Goal: Complete application form

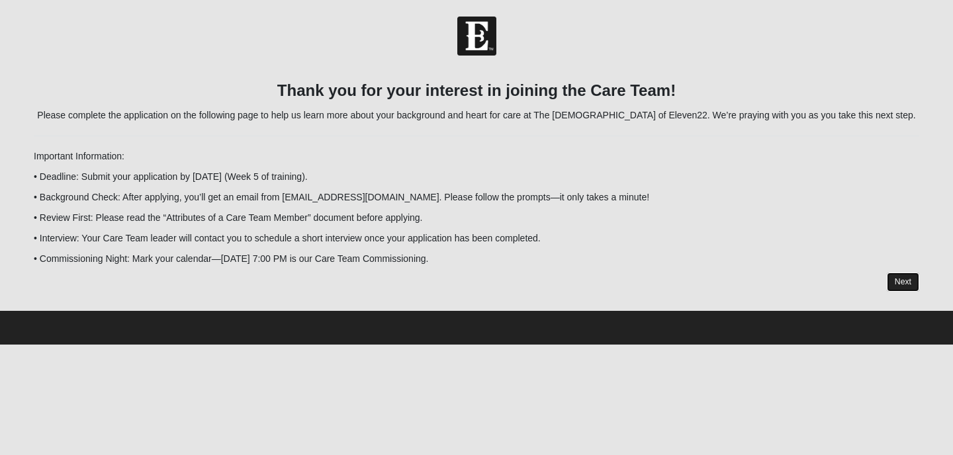
click at [903, 278] on link "Next" at bounding box center [903, 282] width 32 height 19
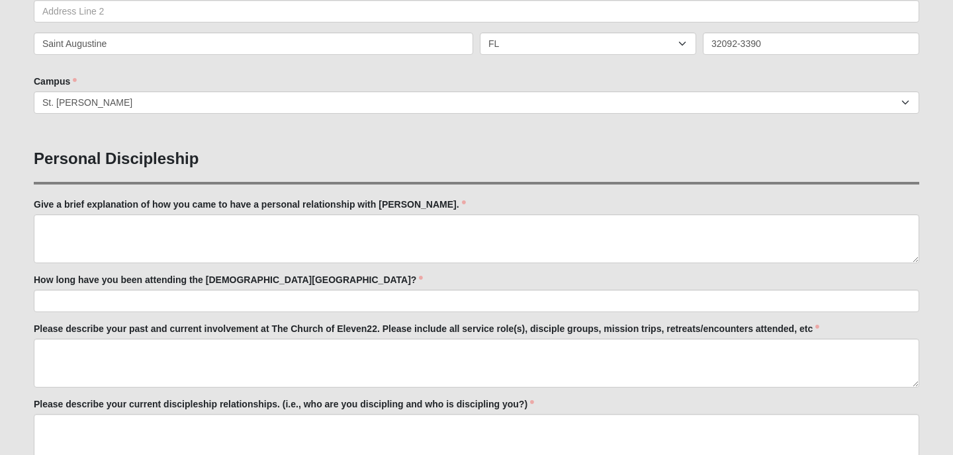
scroll to position [405, 0]
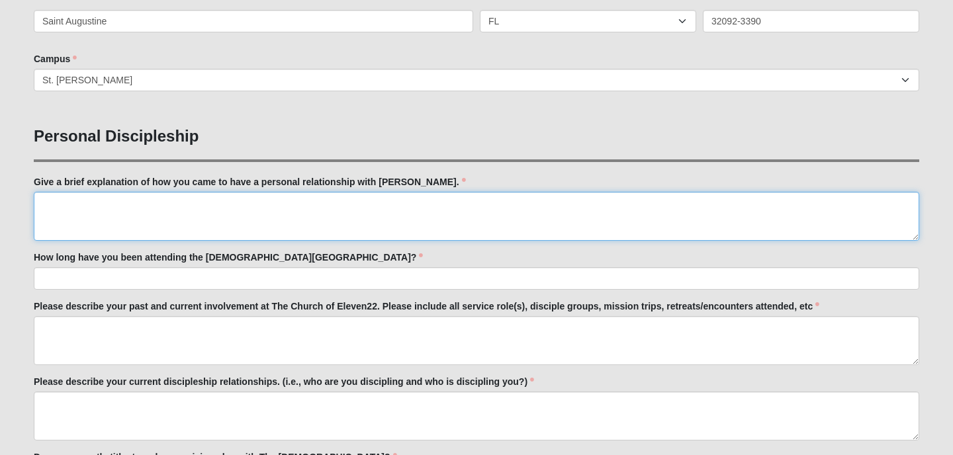
click at [41, 206] on textarea "Give a brief explanation of how you came to have a personal relationship with […" at bounding box center [476, 216] width 885 height 49
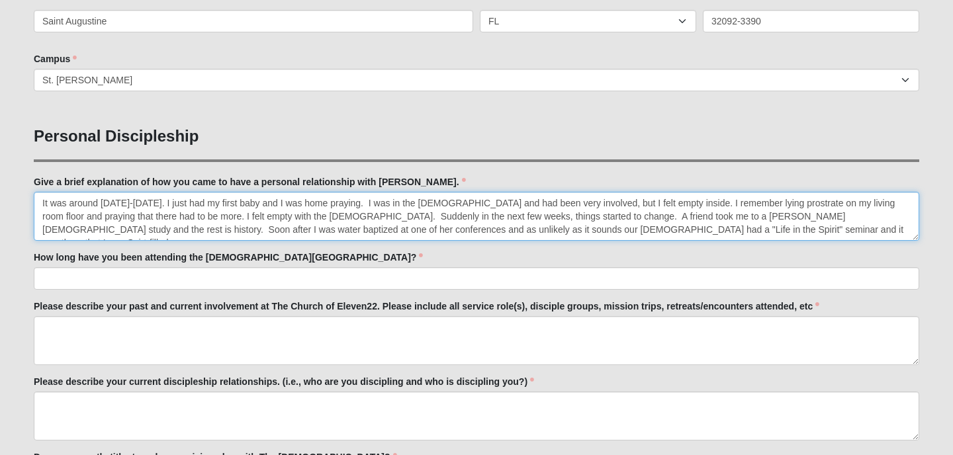
click at [332, 218] on textarea "It was around [DATE]-[DATE]. I just had my first baby and I was home praying. I…" at bounding box center [476, 216] width 885 height 49
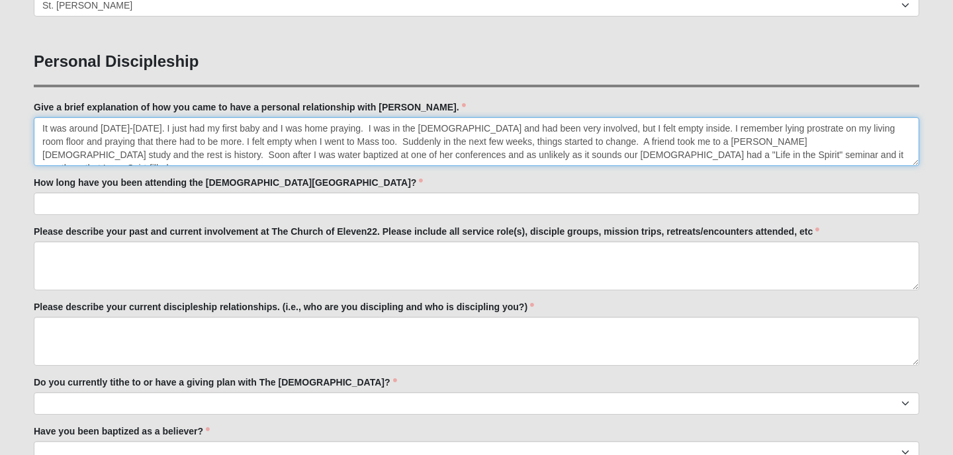
scroll to position [481, 0]
type textarea "It was around [DATE]-[DATE]. I just had my first baby and I was home praying. I…"
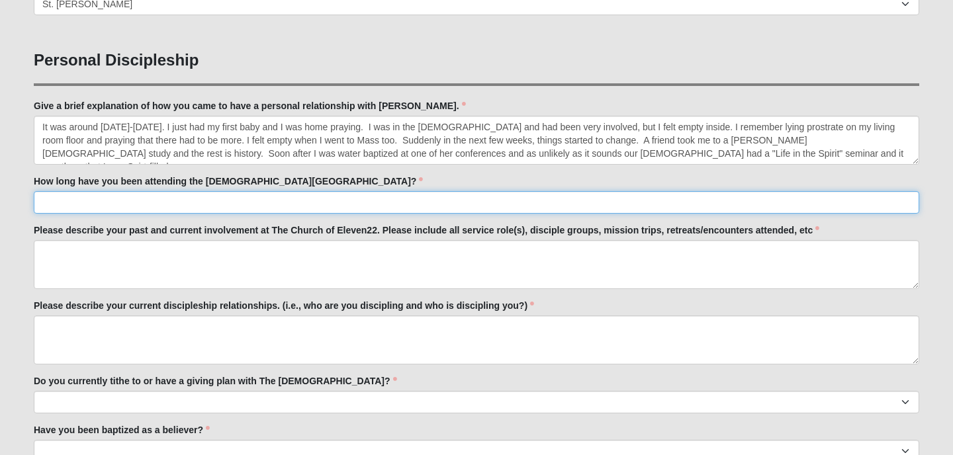
click at [80, 202] on input "How long have you been attending the [DEMOGRAPHIC_DATA][GEOGRAPHIC_DATA]?" at bounding box center [476, 202] width 885 height 22
type input "Close to 6 months--we just moved here from [GEOGRAPHIC_DATA][US_STATE]."
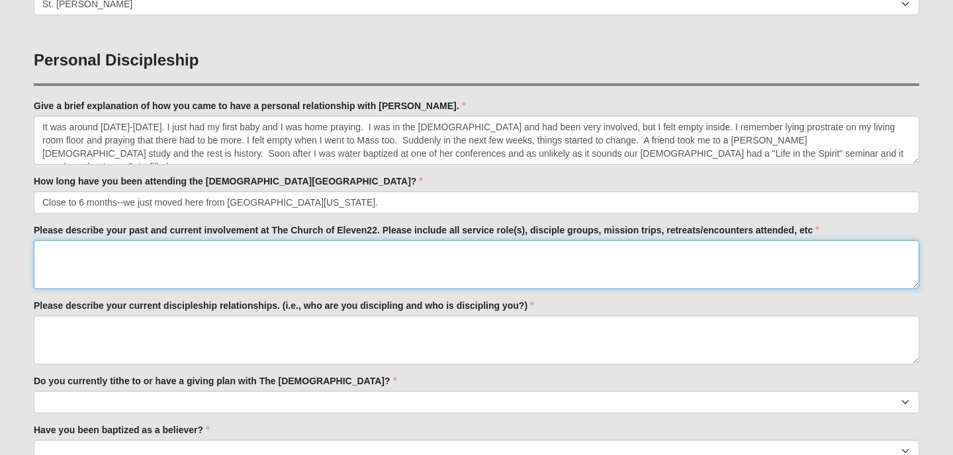
click at [48, 253] on textarea "Please describe your past and current involvement at The Church of Eleven22. Pl…" at bounding box center [476, 264] width 885 height 49
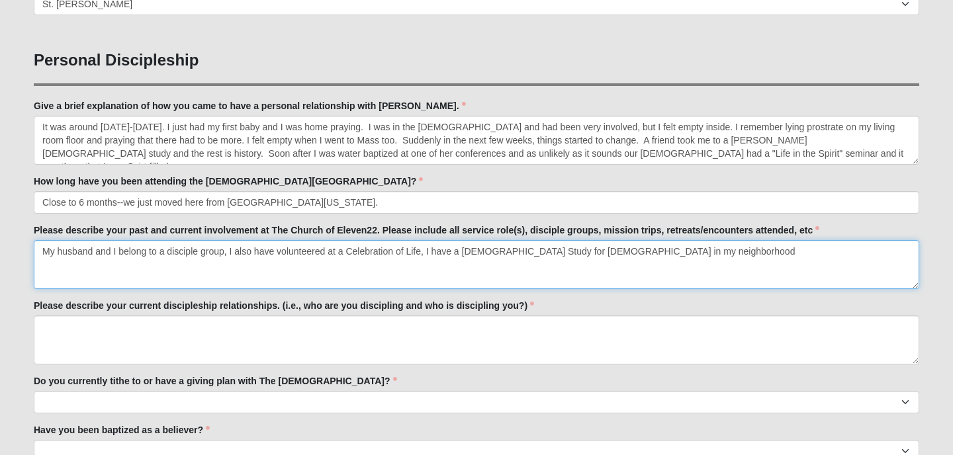
click at [425, 251] on textarea "My husband and I belong to a disciple group, I also have volunteered at a Celeb…" at bounding box center [476, 264] width 885 height 49
click at [229, 251] on textarea "My husband and I belong to a disciple group, I also have volunteered at a Celeb…" at bounding box center [476, 264] width 885 height 49
click at [443, 252] on textarea "My husband and I belong to a disciple group, and I also have volunteered at a C…" at bounding box center [476, 264] width 885 height 49
click at [439, 251] on textarea "My husband and I belong to a disciple group, and I also have volunteered at a C…" at bounding box center [476, 264] width 885 height 49
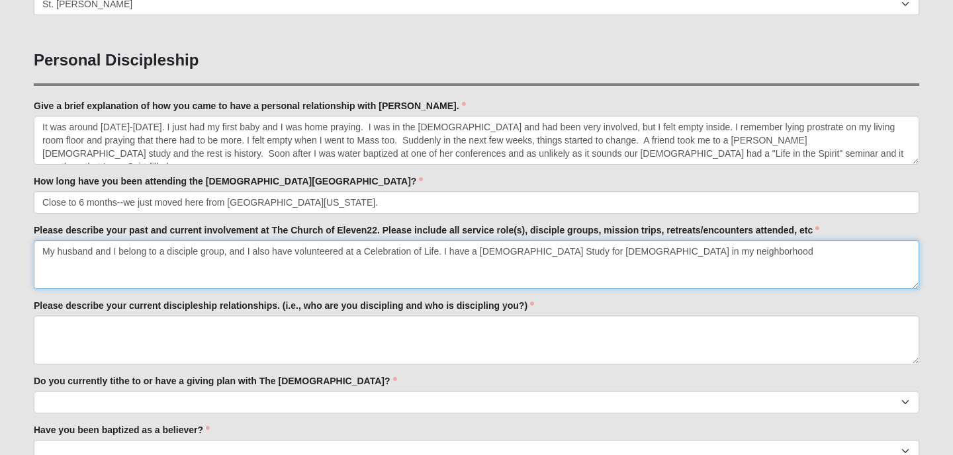
click at [652, 249] on textarea "My husband and I belong to a disciple group, and I also have volunteered at a C…" at bounding box center [476, 264] width 885 height 49
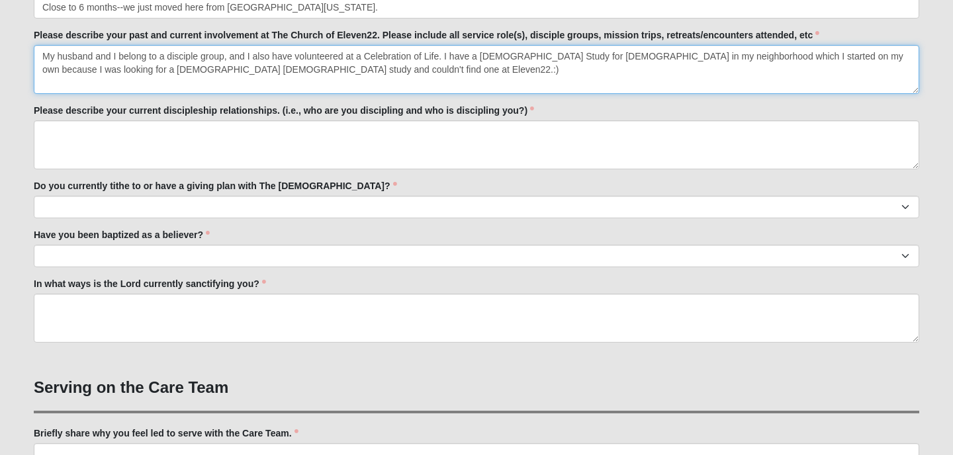
scroll to position [678, 0]
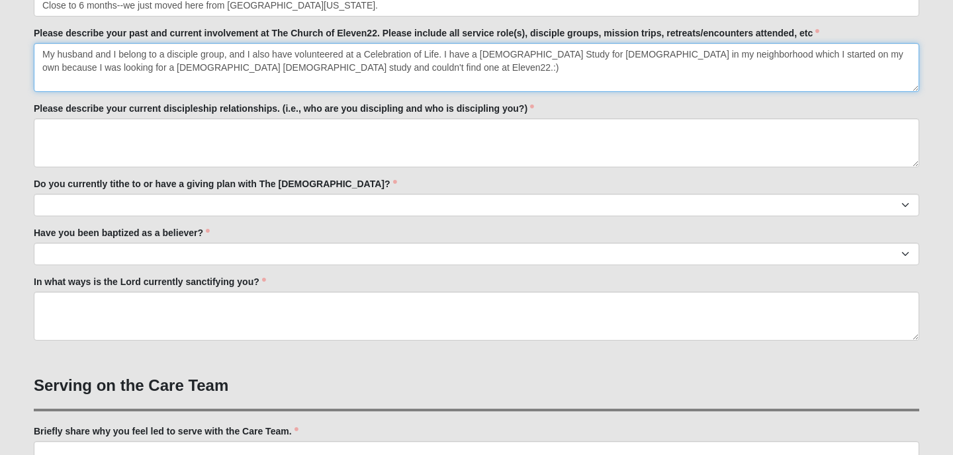
type textarea "My husband and I belong to a disciple group, and I also have volunteered at a C…"
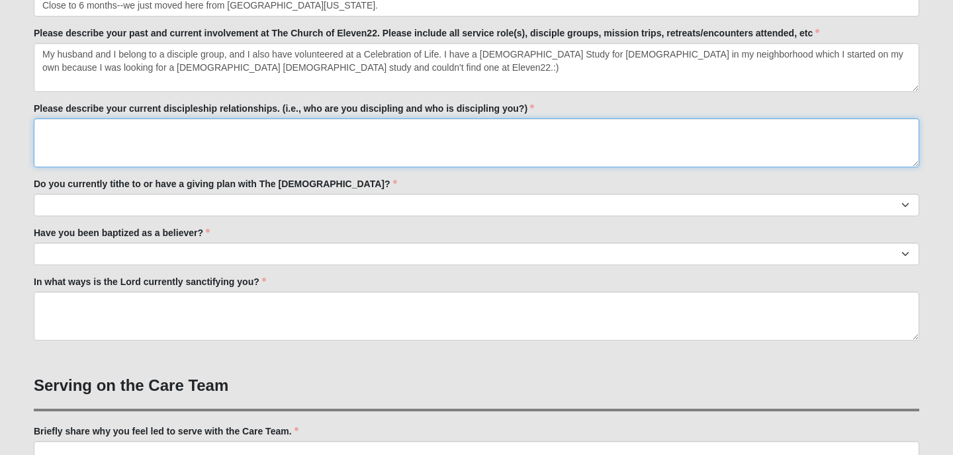
click at [42, 130] on textarea "Please describe your current discipleship relationships. (i.e., who are you dis…" at bounding box center [476, 142] width 885 height 49
type textarea "I"
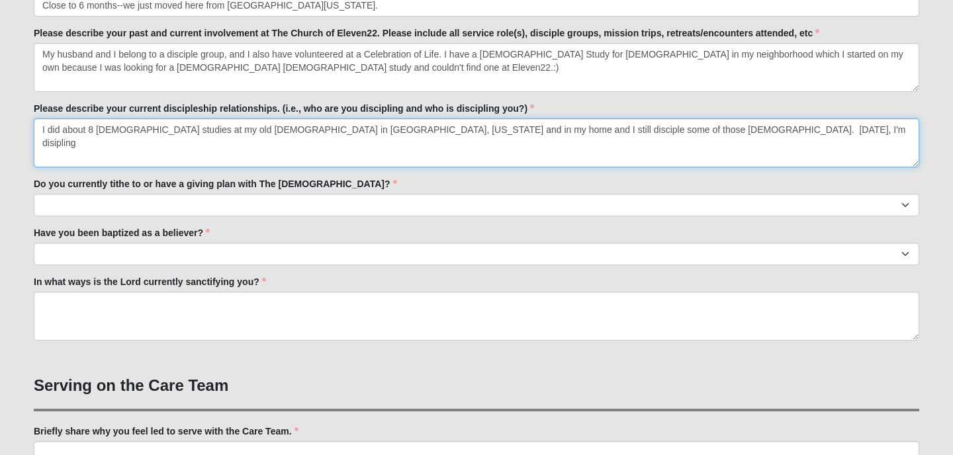
click at [588, 132] on textarea "I did about 8 [DEMOGRAPHIC_DATA] studies at my old [DEMOGRAPHIC_DATA] in [GEOGR…" at bounding box center [476, 142] width 885 height 49
click at [592, 126] on textarea "I did about 8 [DEMOGRAPHIC_DATA] studies at my old [DEMOGRAPHIC_DATA] in [GEOGR…" at bounding box center [476, 142] width 885 height 49
click at [599, 141] on textarea "I did about 8 [DEMOGRAPHIC_DATA] studies at my old [DEMOGRAPHIC_DATA] in [GEOGR…" at bounding box center [476, 142] width 885 height 49
click at [596, 131] on textarea "I did about 8 [DEMOGRAPHIC_DATA] studies at my old [DEMOGRAPHIC_DATA] in [GEOGR…" at bounding box center [476, 142] width 885 height 49
click at [641, 136] on textarea "I did about 8 [DEMOGRAPHIC_DATA] studies at my old [DEMOGRAPHIC_DATA] in [GEOGR…" at bounding box center [476, 142] width 885 height 49
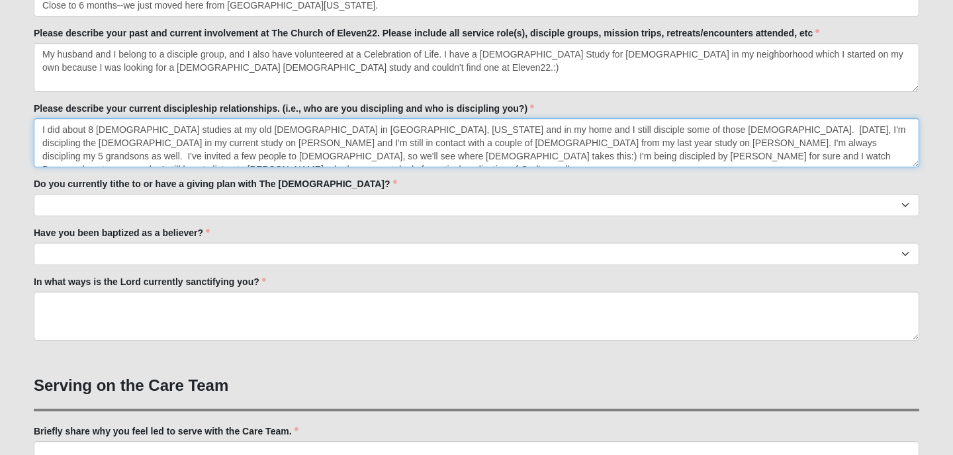
type textarea "I did about 8 [DEMOGRAPHIC_DATA] studies at my old [DEMOGRAPHIC_DATA] in [GEOGR…"
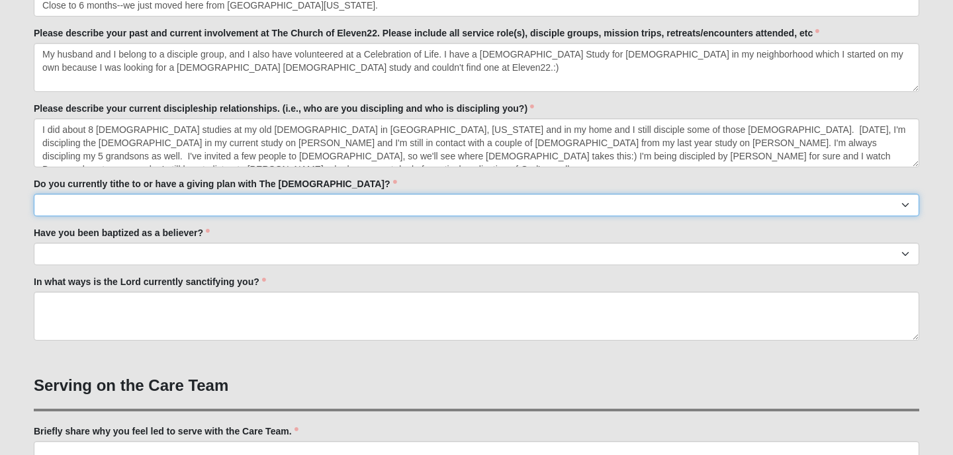
click at [134, 204] on select "No Yes" at bounding box center [476, 205] width 885 height 22
select select "True"
click at [60, 204] on select "No Yes" at bounding box center [476, 205] width 885 height 22
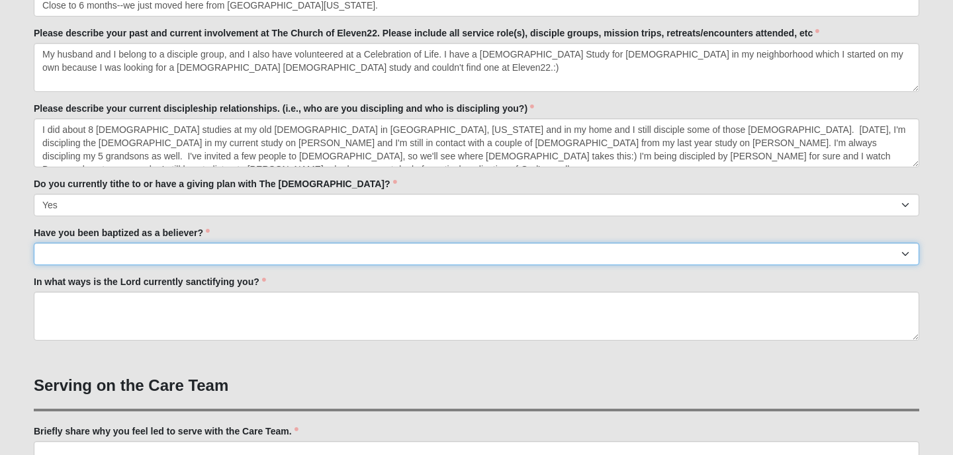
click at [160, 253] on select "No Yes" at bounding box center [476, 254] width 885 height 22
select select "True"
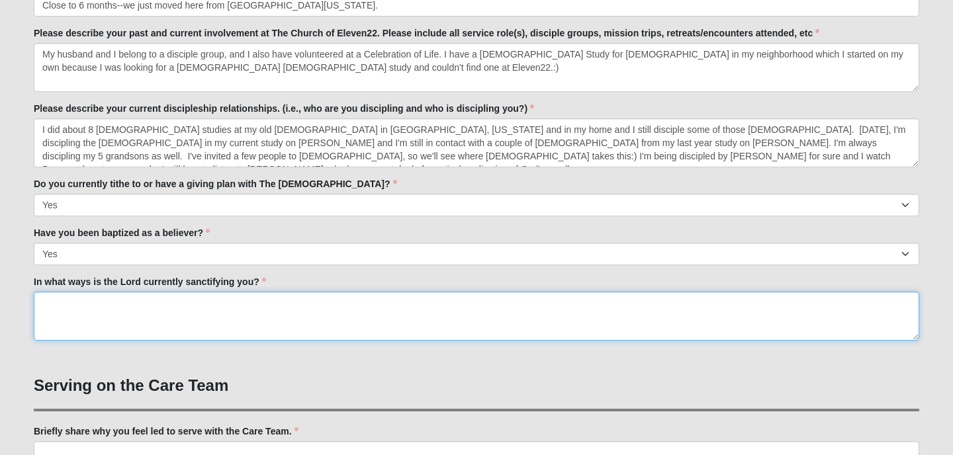
click at [42, 303] on textarea "In what ways is the Lord currently sanctifying you?" at bounding box center [476, 316] width 885 height 49
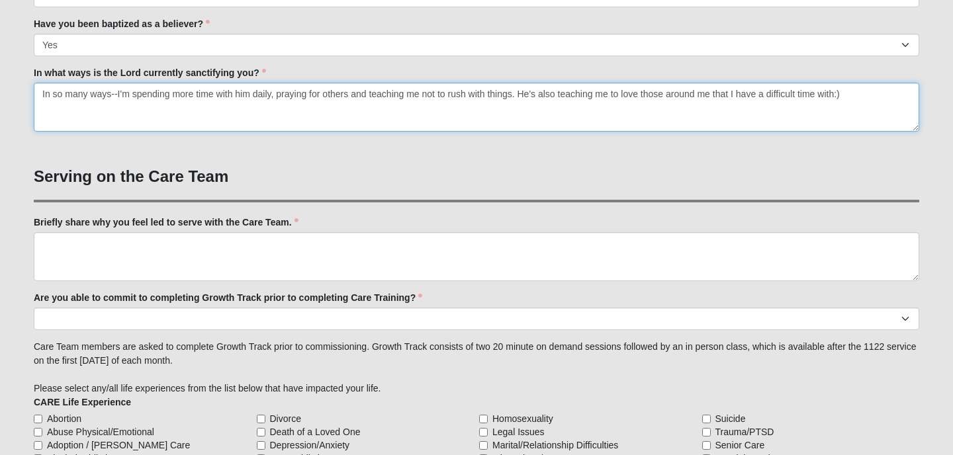
scroll to position [889, 0]
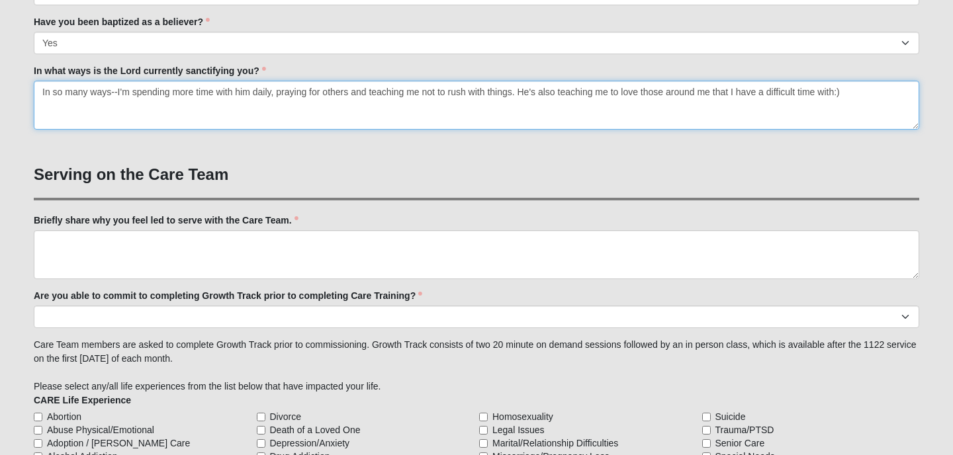
type textarea "In so many ways--I'm spending more time with him daily, praying for others and …"
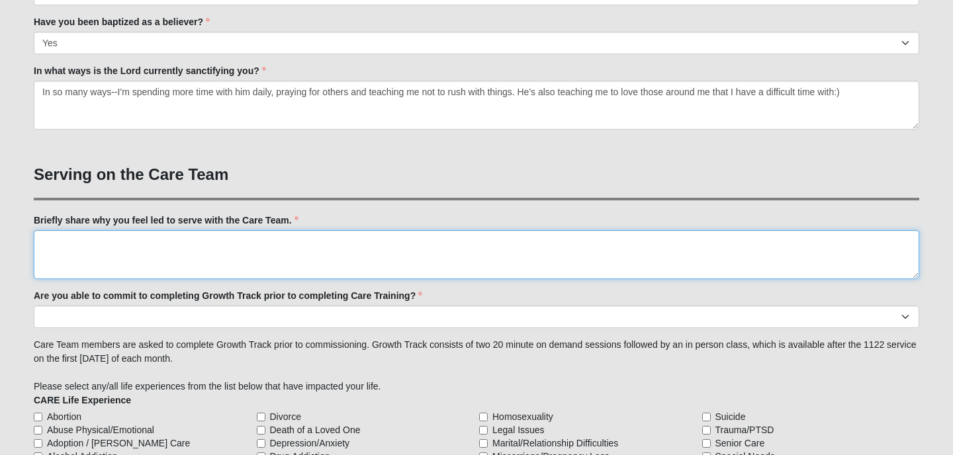
click at [54, 245] on textarea "Briefly share why you feel led to serve with the Care Team." at bounding box center [476, 254] width 885 height 49
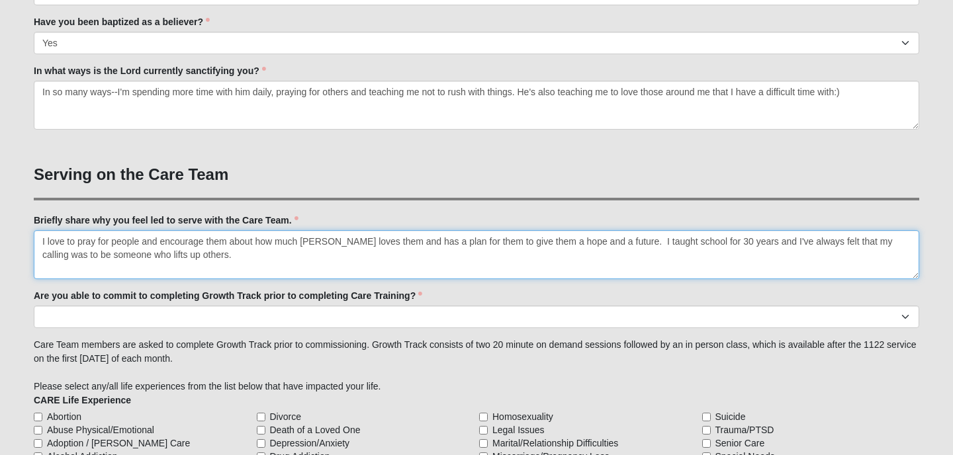
type textarea "I love to pray for people and encourage them about how much [PERSON_NAME] loves…"
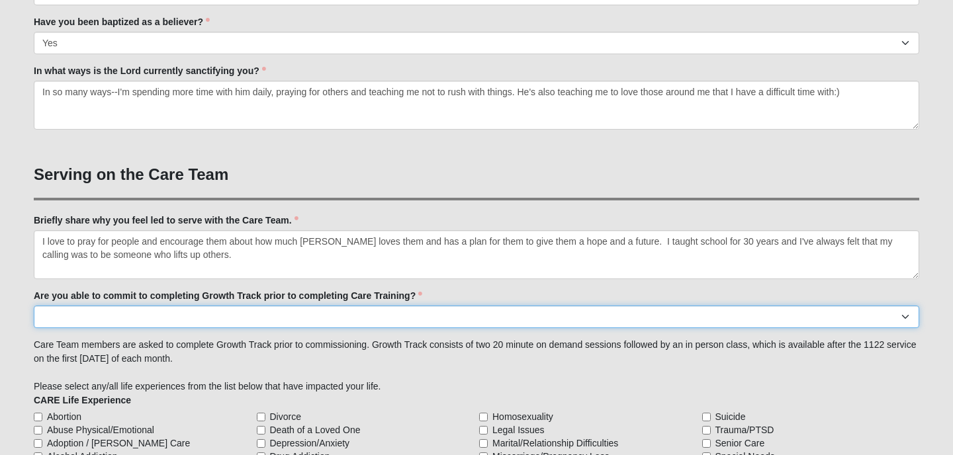
click at [42, 314] on select "Yes No Already Completed" at bounding box center [476, 317] width 885 height 22
select select "Yes"
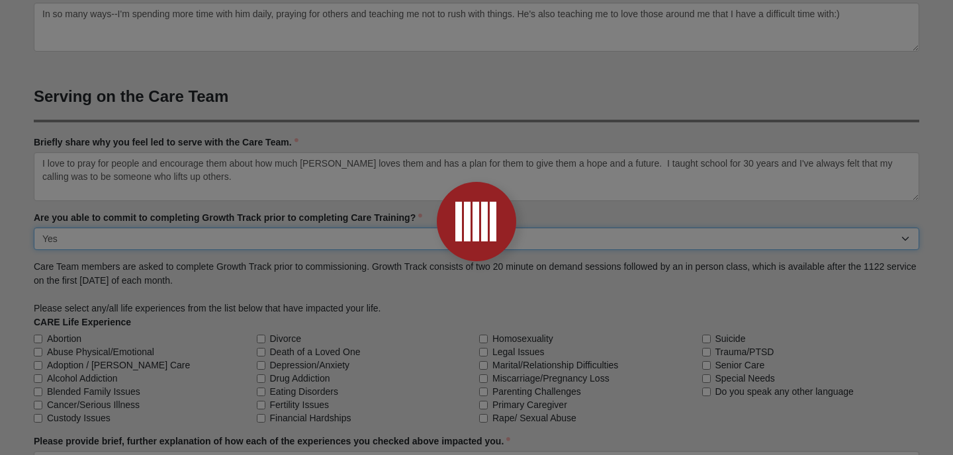
scroll to position [964, 0]
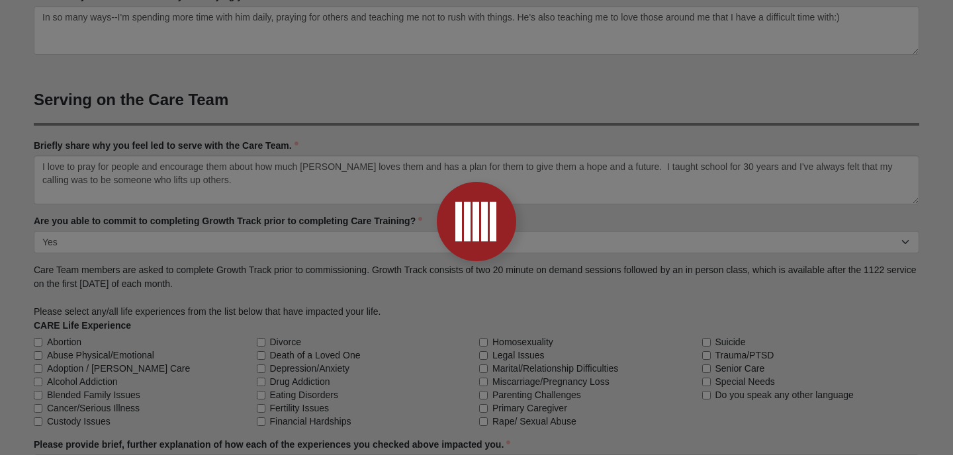
click at [388, 240] on div at bounding box center [476, 227] width 953 height 455
click at [496, 226] on div at bounding box center [476, 222] width 53 height 40
click at [929, 239] on div at bounding box center [476, 227] width 953 height 455
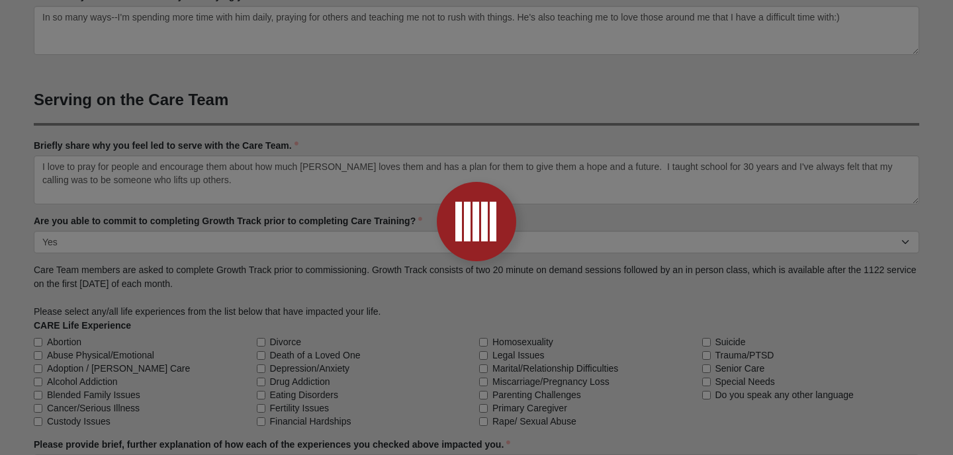
click at [766, 90] on div at bounding box center [476, 227] width 953 height 455
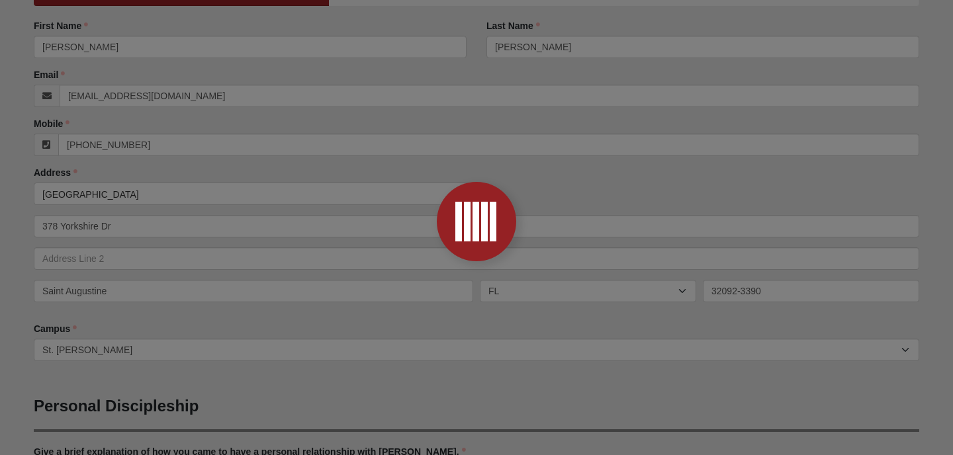
scroll to position [0, 0]
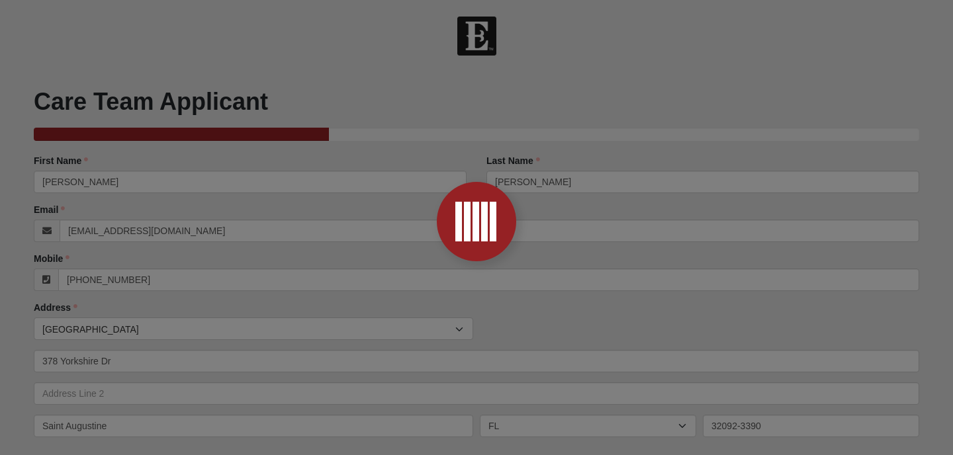
click at [406, 159] on div at bounding box center [476, 227] width 953 height 455
click at [324, 138] on div at bounding box center [476, 227] width 953 height 455
click at [483, 216] on div at bounding box center [484, 222] width 7 height 16
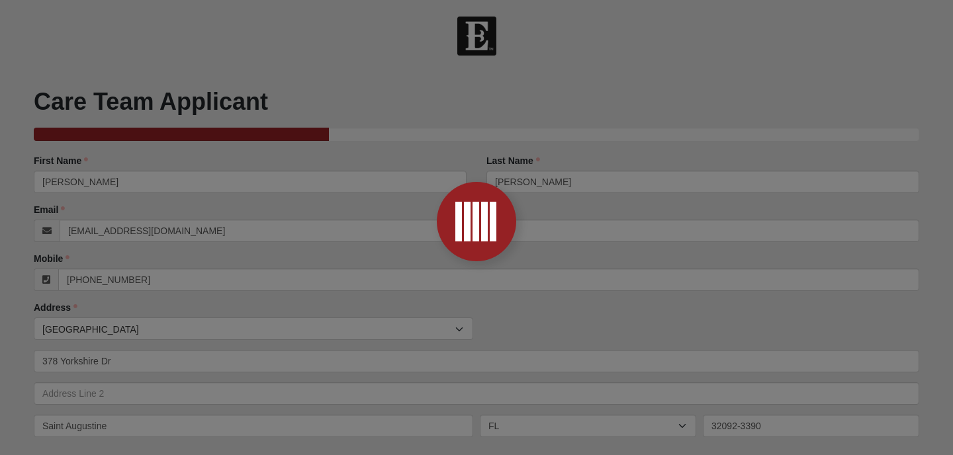
click at [483, 216] on div at bounding box center [484, 222] width 7 height 16
click at [483, 218] on div at bounding box center [484, 221] width 7 height 36
click at [483, 218] on div at bounding box center [484, 222] width 7 height 16
